Goal: Communication & Community: Answer question/provide support

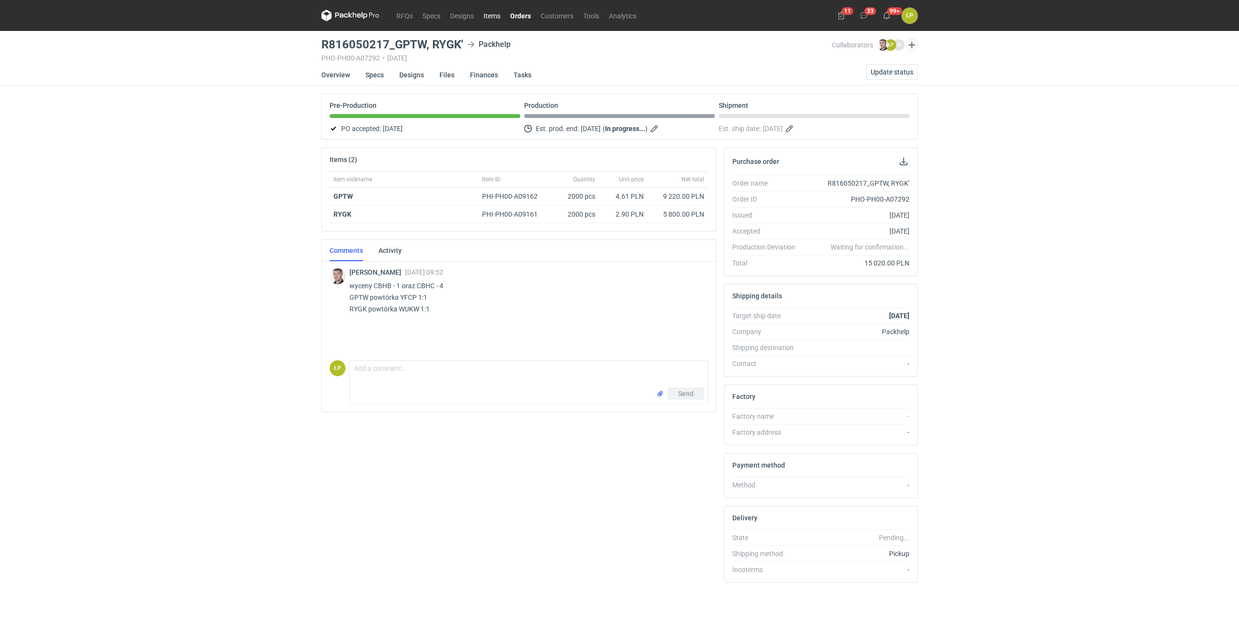
click at [497, 14] on link "Items" at bounding box center [492, 16] width 27 height 12
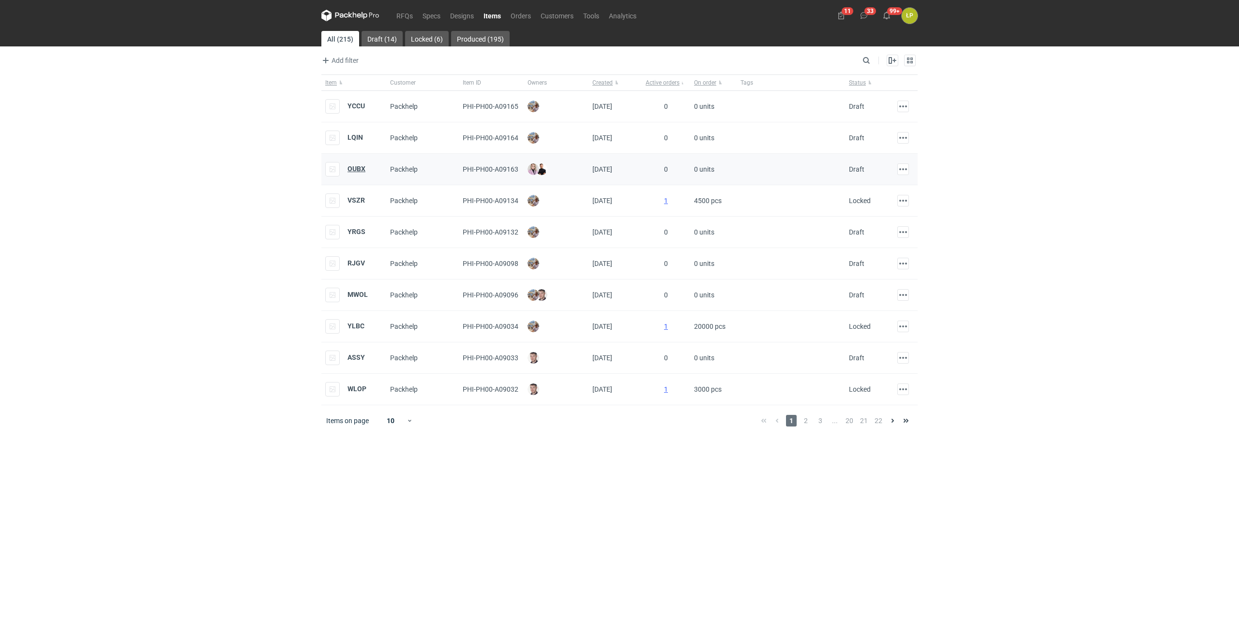
click at [348, 166] on strong "OUBX" at bounding box center [356, 169] width 18 height 8
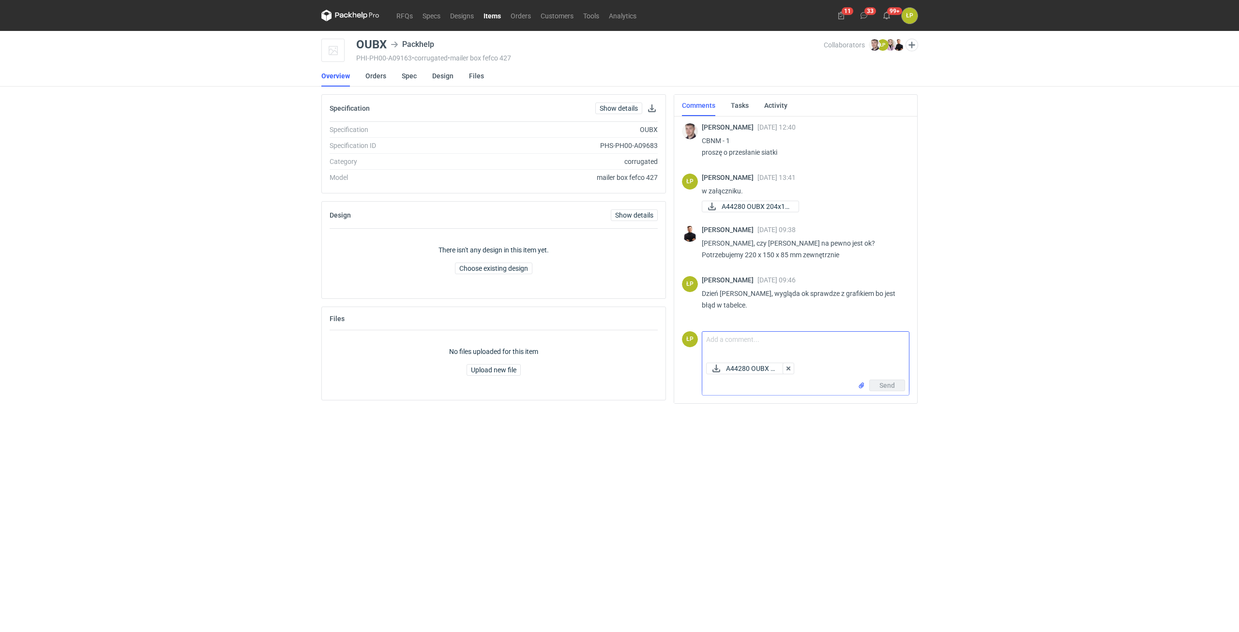
click at [743, 340] on textarea "Comment message" at bounding box center [805, 345] width 207 height 27
type textarea "Poprawione w załączniku."
click at [743, 353] on button "Send" at bounding box center [887, 386] width 36 height 12
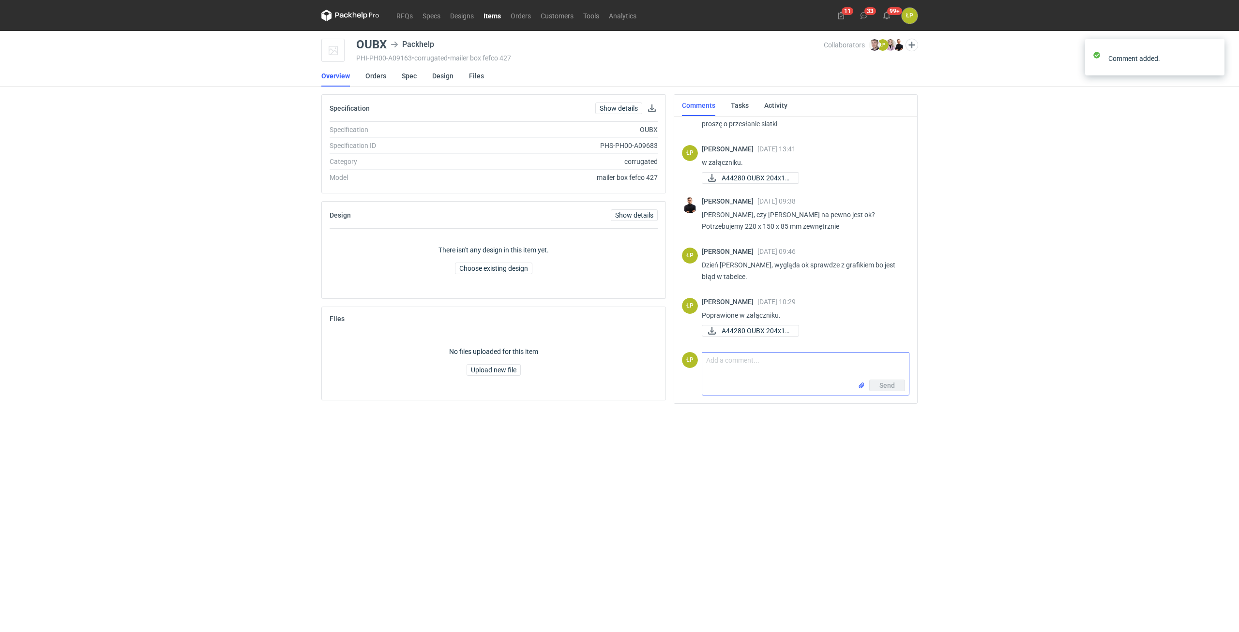
scroll to position [29, 0]
